Goal: Find specific page/section

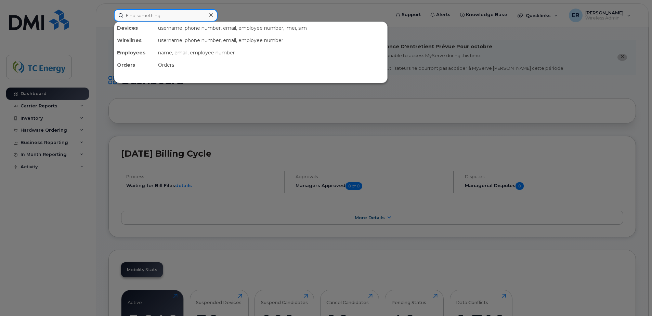
click at [173, 15] on input at bounding box center [166, 15] width 104 height 12
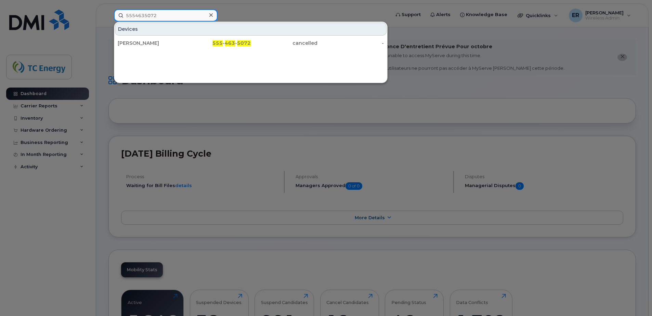
type input "5554635072"
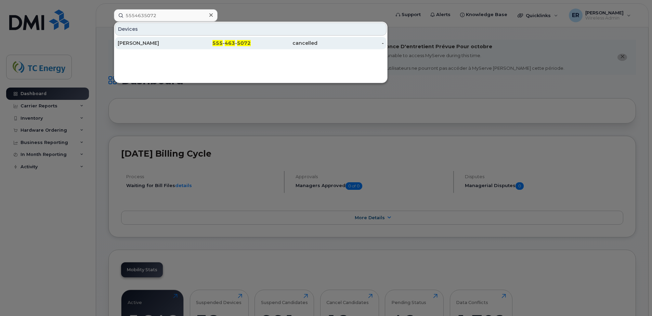
click at [147, 48] on div "[PERSON_NAME]" at bounding box center [151, 43] width 67 height 12
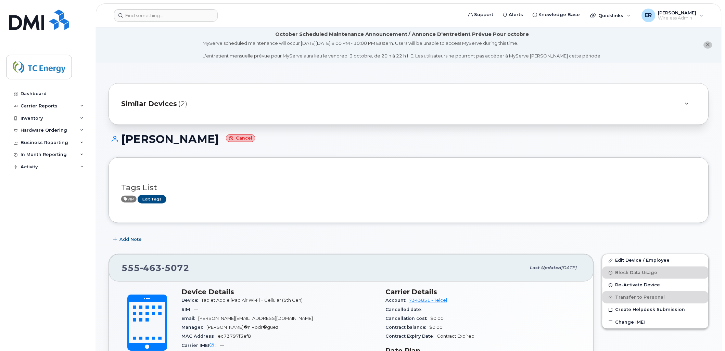
click at [151, 105] on span "Similar Devices" at bounding box center [149, 104] width 56 height 10
